Goal: Transaction & Acquisition: Book appointment/travel/reservation

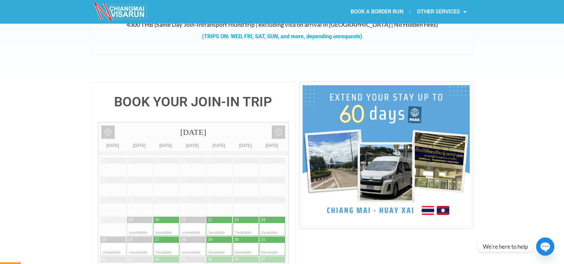
scroll to position [113, 0]
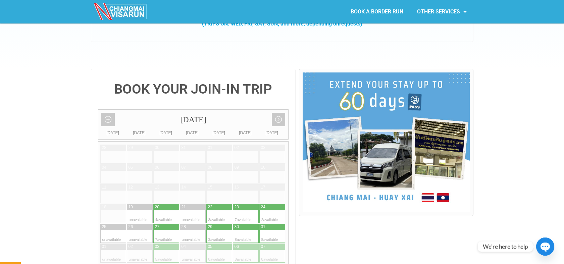
click at [223, 210] on div at bounding box center [225, 216] width 13 height 13
type input "[DATE]"
radio input "true"
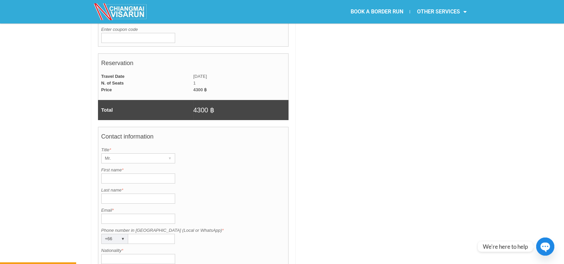
scroll to position [463, 0]
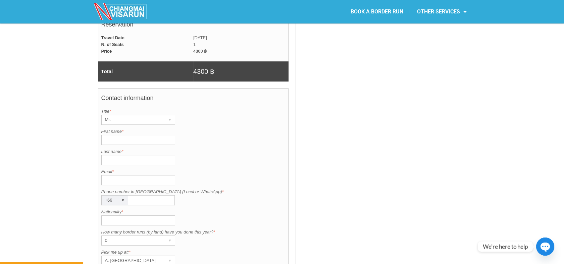
click at [116, 135] on input "First name *" at bounding box center [138, 140] width 74 height 10
paste input "[PERSON_NAME]"
click at [105, 135] on input "[PERSON_NAME]" at bounding box center [138, 140] width 74 height 10
type input "[PERSON_NAME]"
click at [117, 155] on input "Last name *" at bounding box center [138, 160] width 74 height 10
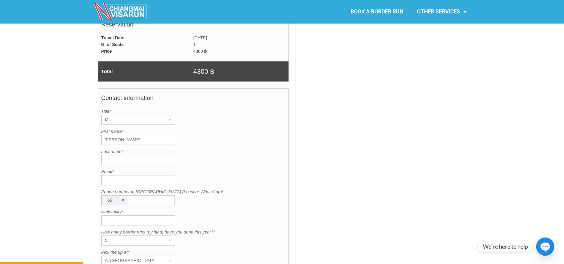
paste input "WOOD"
click at [114, 155] on input "WOOD" at bounding box center [138, 160] width 74 height 10
type input "WOOD"
click at [111, 175] on input "Email *" at bounding box center [138, 180] width 74 height 10
paste input "[EMAIL_ADDRESS][DOMAIN_NAME]"
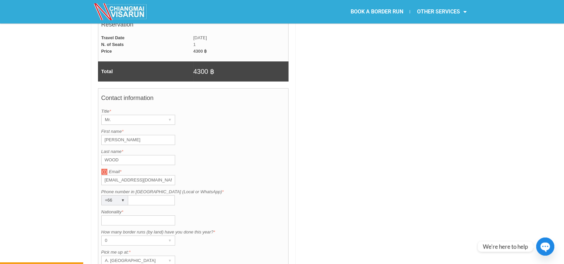
click at [114, 175] on input "[EMAIL_ADDRESS][DOMAIN_NAME]" at bounding box center [138, 180] width 74 height 10
type input "[EMAIL_ADDRESS][DOMAIN_NAME]"
click at [146, 195] on input "Phone number in [GEOGRAPHIC_DATA] (Local or WhatsApp) *" at bounding box center [151, 200] width 47 height 10
paste input "090324201"
click at [130, 195] on input "090324201" at bounding box center [151, 200] width 47 height 10
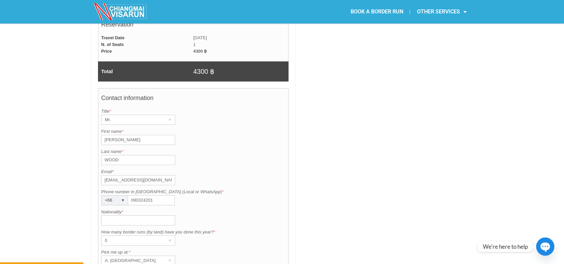
type input "090324201"
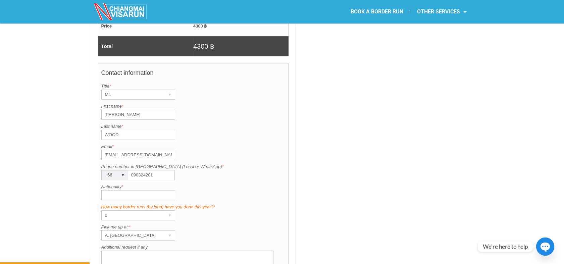
scroll to position [500, 0]
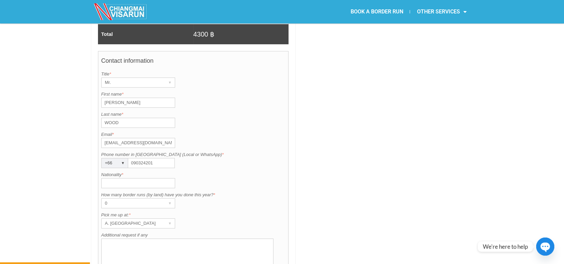
click at [130, 178] on input "Nationality *" at bounding box center [138, 183] width 74 height 10
type input "British"
click at [126, 199] on div "0" at bounding box center [132, 203] width 60 height 9
click at [220, 212] on label "Pick me up at: *" at bounding box center [193, 215] width 184 height 7
click at [148, 212] on div "Contact information Title is required. Title * Mr. ▾ Mr. Mrs. Ms. First name is…" at bounding box center [193, 168] width 191 height 235
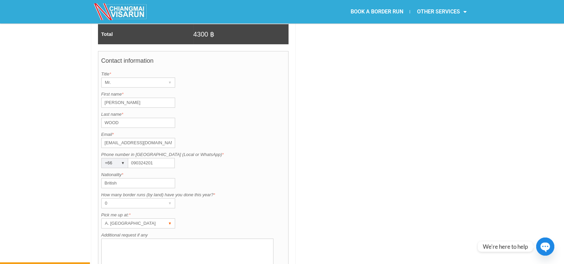
click at [146, 219] on div "A. [GEOGRAPHIC_DATA]" at bounding box center [132, 223] width 60 height 9
click at [146, 235] on li "F. Rich Lanna House" at bounding box center [135, 240] width 67 height 10
click at [144, 199] on div "0" at bounding box center [132, 203] width 60 height 9
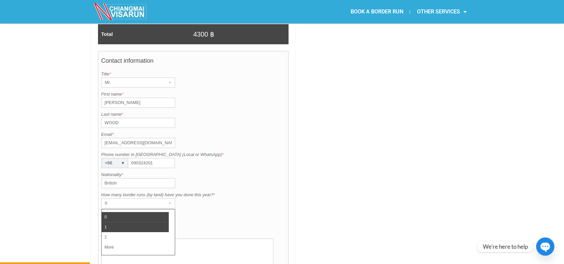
click at [133, 222] on li "1" at bounding box center [135, 227] width 67 height 10
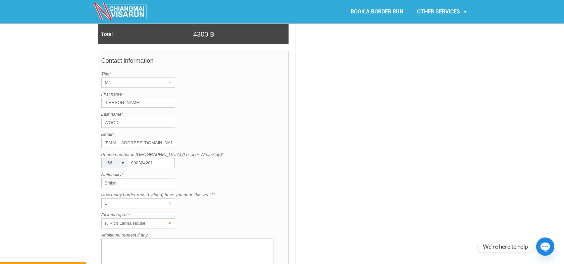
scroll to position [463, 0]
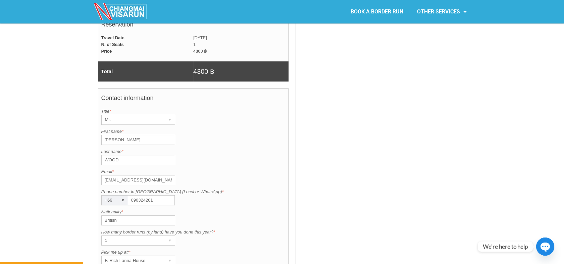
drag, startPoint x: 155, startPoint y: 183, endPoint x: 127, endPoint y: 179, distance: 27.9
click at [127, 189] on div "Phone number in [GEOGRAPHIC_DATA] (Local or WhatsApp) is required. Phone number…" at bounding box center [193, 197] width 184 height 17
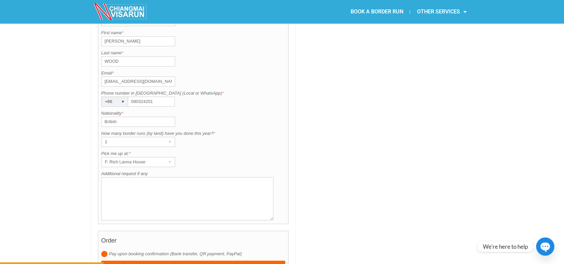
scroll to position [612, 0]
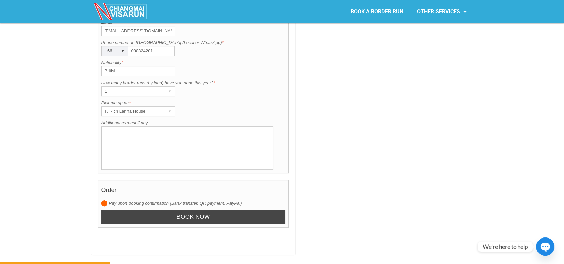
click at [176, 210] on input "Book now" at bounding box center [193, 217] width 184 height 14
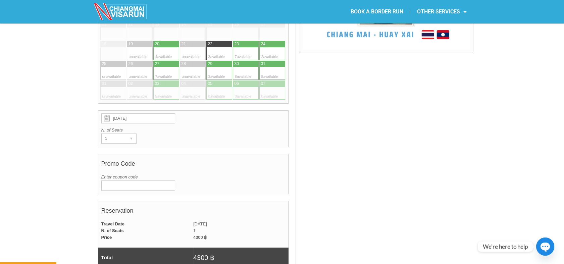
scroll to position [277, 0]
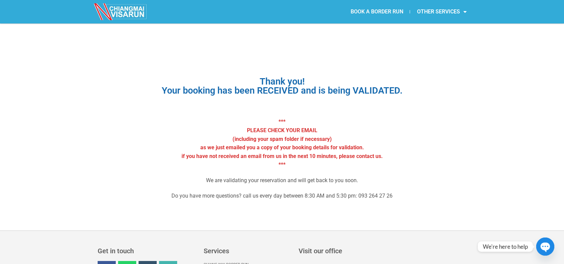
click at [366, 16] on link "BOOK A BORDER RUN" at bounding box center [377, 11] width 66 height 15
